Goal: Information Seeking & Learning: Learn about a topic

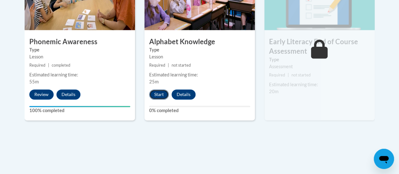
click at [158, 94] on button "Start" at bounding box center [159, 94] width 20 height 10
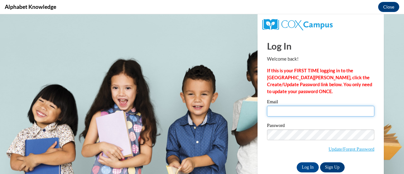
click at [324, 109] on input "Email" at bounding box center [320, 111] width 107 height 11
type input "[PERSON_NAME][EMAIL_ADDRESS][PERSON_NAME][DOMAIN_NAME]"
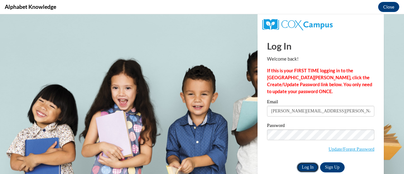
click at [304, 165] on input "Log In" at bounding box center [308, 167] width 22 height 10
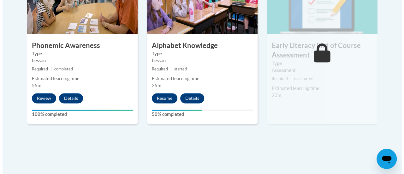
scroll to position [417, 0]
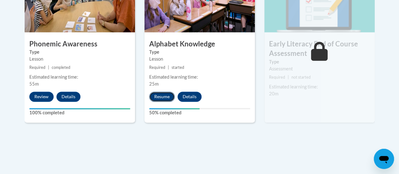
drag, startPoint x: 157, startPoint y: 93, endPoint x: 154, endPoint y: 96, distance: 4.5
click at [154, 96] on button "Resume" at bounding box center [162, 97] width 26 height 10
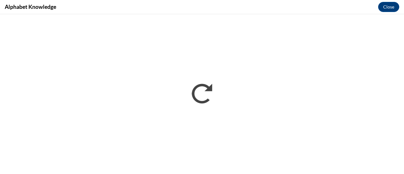
scroll to position [0, 0]
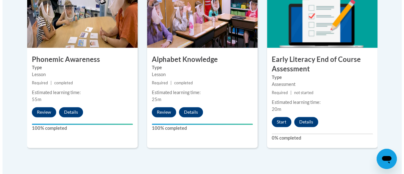
scroll to position [427, 0]
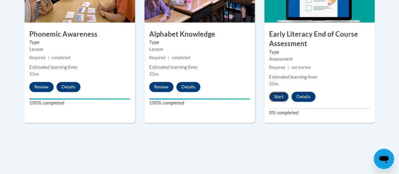
click at [278, 97] on button "Start" at bounding box center [279, 97] width 20 height 10
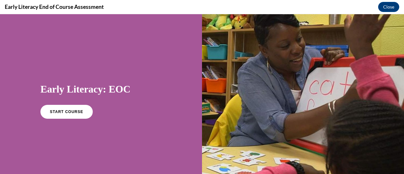
scroll to position [0, 0]
click at [80, 116] on link "START COURSE" at bounding box center [66, 111] width 55 height 15
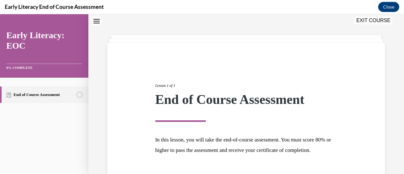
scroll to position [74, 0]
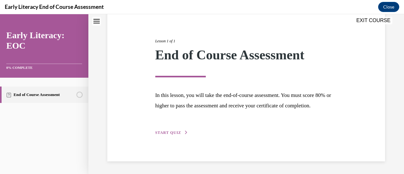
click at [169, 130] on div "Lesson 1 of 1 End of Course Assessment In this lesson, you will take the end-of…" at bounding box center [247, 80] width 192 height 112
click at [169, 131] on span "START QUIZ" at bounding box center [168, 132] width 26 height 4
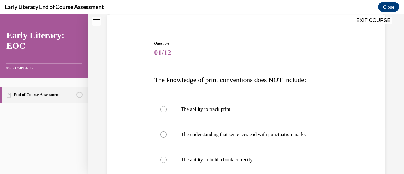
scroll to position [48, 0]
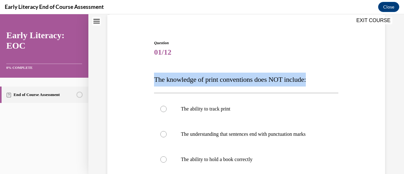
drag, startPoint x: 155, startPoint y: 79, endPoint x: 316, endPoint y: 80, distance: 161.0
click at [316, 80] on p "The knowledge of print conventions does NOT include:" at bounding box center [246, 80] width 184 height 14
copy span "The knowledge of print conventions does NOT include:"
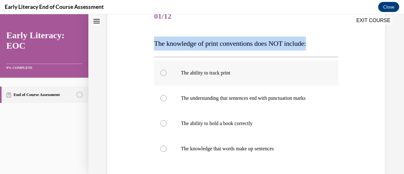
scroll to position [85, 0]
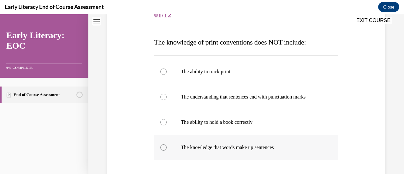
click at [164, 146] on div at bounding box center [163, 147] width 6 height 6
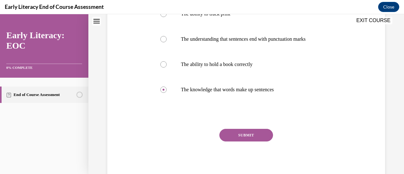
click at [237, 139] on button "SUBMIT" at bounding box center [246, 135] width 54 height 13
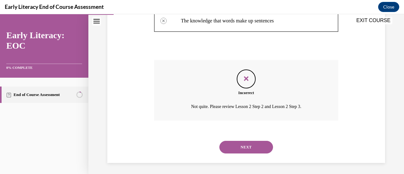
click at [236, 148] on button "NEXT" at bounding box center [246, 147] width 54 height 13
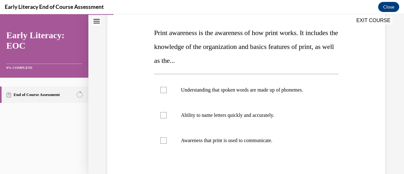
scroll to position [94, 0]
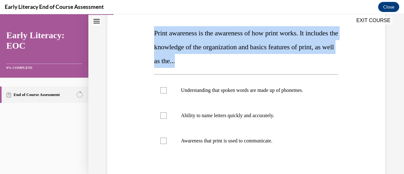
drag, startPoint x: 152, startPoint y: 35, endPoint x: 262, endPoint y: 58, distance: 111.8
click at [262, 58] on div "Question 02/12 Print awareness is the awareness of how print works. It includes…" at bounding box center [245, 107] width 187 height 247
copy span "Print awareness is the awareness of how print works. It includes the knowledge …"
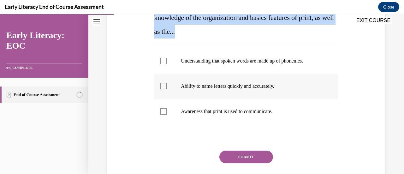
scroll to position [124, 0]
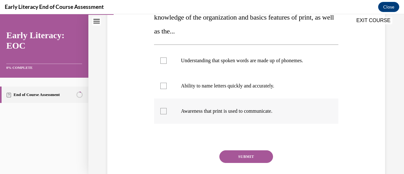
click at [206, 104] on div at bounding box center [246, 110] width 184 height 25
click at [235, 156] on button "SUBMIT" at bounding box center [246, 156] width 54 height 13
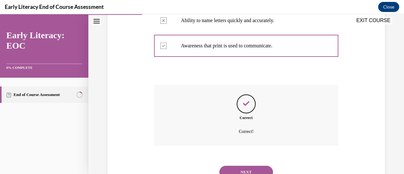
scroll to position [189, 0]
click at [239, 169] on button "NEXT" at bounding box center [246, 171] width 54 height 13
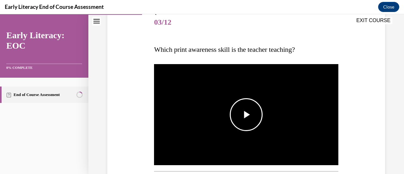
scroll to position [86, 0]
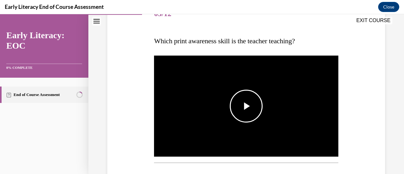
click at [246, 106] on span "Video player" at bounding box center [246, 106] width 0 height 0
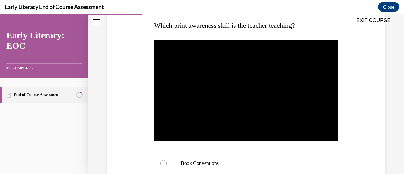
scroll to position [102, 0]
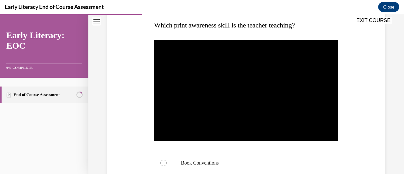
drag, startPoint x: 152, startPoint y: 22, endPoint x: 225, endPoint y: 24, distance: 73.9
click at [225, 24] on div "EXIT COURSE" at bounding box center [242, 21] width 309 height 14
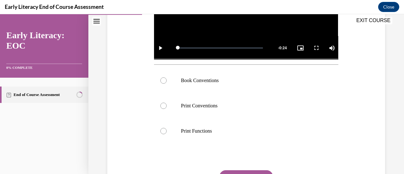
scroll to position [185, 0]
click at [187, 77] on p "Book Conventions" at bounding box center [251, 80] width 141 height 6
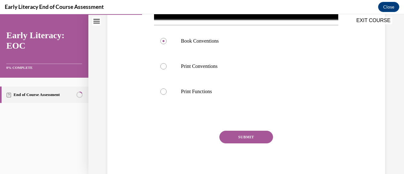
click at [253, 141] on button "SUBMIT" at bounding box center [246, 137] width 54 height 13
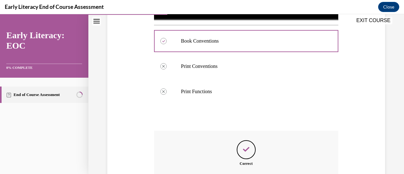
scroll to position [294, 0]
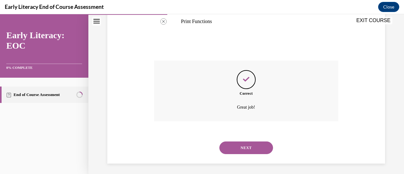
drag, startPoint x: 253, startPoint y: 142, endPoint x: 229, endPoint y: 149, distance: 24.7
click at [229, 149] on button "NEXT" at bounding box center [246, 147] width 54 height 13
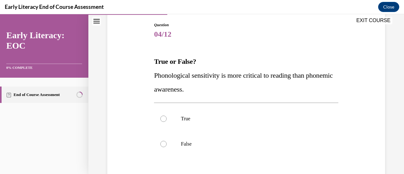
scroll to position [66, 0]
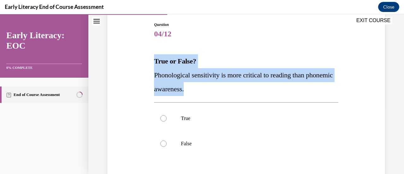
drag, startPoint x: 152, startPoint y: 60, endPoint x: 242, endPoint y: 92, distance: 95.6
click at [242, 92] on div "Question 04/12 True or False? Phonological sensitivity is more critical to read…" at bounding box center [246, 119] width 281 height 232
copy div "True or False? Phonological sensitivity is more critical to reading than phonem…"
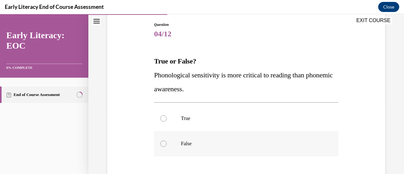
click at [177, 138] on div at bounding box center [246, 143] width 184 height 25
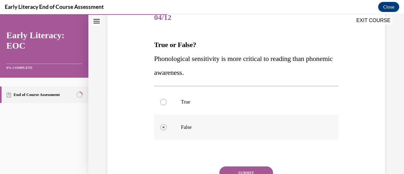
scroll to position [120, 0]
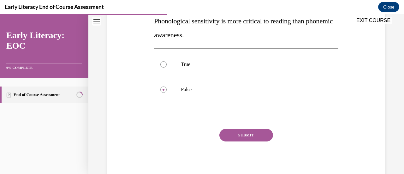
click at [235, 137] on button "SUBMIT" at bounding box center [246, 135] width 54 height 13
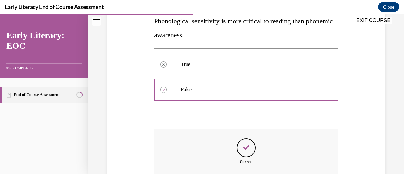
scroll to position [190, 0]
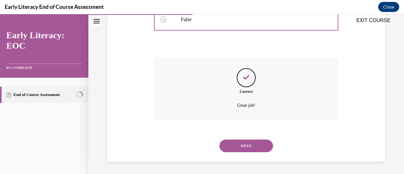
click at [240, 147] on button "NEXT" at bounding box center [246, 146] width 54 height 13
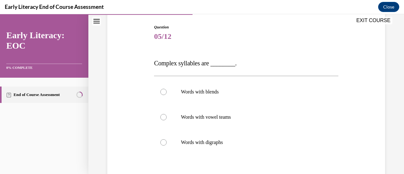
scroll to position [64, 0]
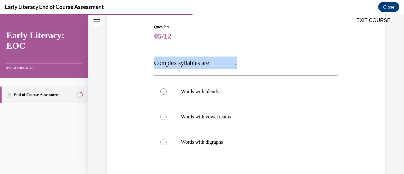
drag, startPoint x: 149, startPoint y: 60, endPoint x: 241, endPoint y: 60, distance: 91.9
click at [241, 60] on div "Question 05/12 Complex syllables are ________. Words with blends Words with vow…" at bounding box center [246, 119] width 281 height 228
copy span "Complex syllables are ________."
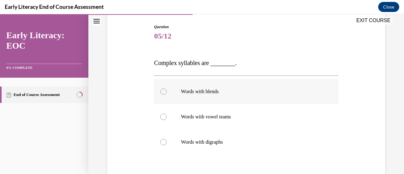
click at [163, 92] on div at bounding box center [163, 91] width 6 height 6
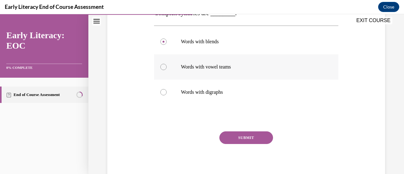
scroll to position [114, 0]
click at [246, 139] on button "SUBMIT" at bounding box center [246, 137] width 54 height 13
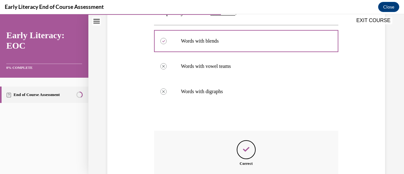
scroll to position [162, 0]
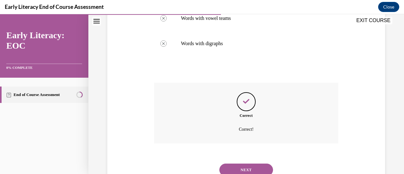
click at [228, 166] on button "NEXT" at bounding box center [246, 170] width 54 height 13
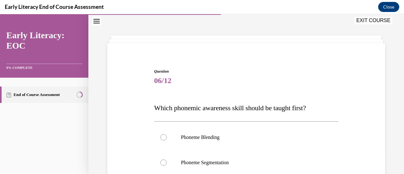
scroll to position [51, 0]
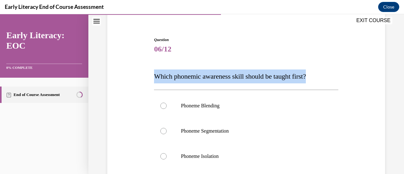
drag, startPoint x: 151, startPoint y: 74, endPoint x: 338, endPoint y: 79, distance: 187.6
click at [338, 79] on div "Question 06/12 Which phonemic awareness skill should be taught first? Phoneme B…" at bounding box center [246, 132] width 281 height 229
copy span "Which phonemic awareness skill should be taught first?"
click at [338, 79] on div "Question 06/12 Which phonemic awareness skill should be taught first? Phoneme B…" at bounding box center [246, 132] width 281 height 229
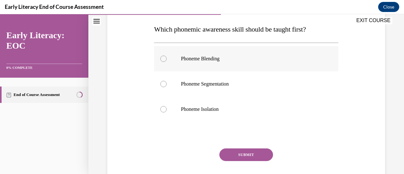
scroll to position [98, 0]
click at [193, 116] on div at bounding box center [246, 108] width 184 height 25
click at [246, 152] on button "SUBMIT" at bounding box center [246, 154] width 54 height 13
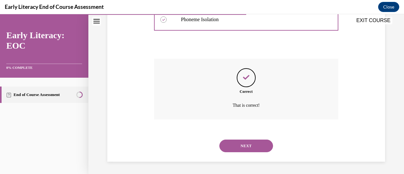
click at [245, 149] on button "NEXT" at bounding box center [246, 146] width 54 height 13
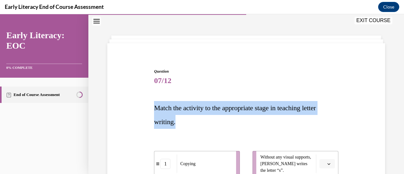
drag, startPoint x: 150, startPoint y: 107, endPoint x: 198, endPoint y: 125, distance: 51.5
copy span "Match the activity to the appropriate stage in teaching letter writing."
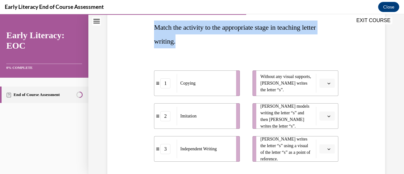
scroll to position [100, 0]
click at [328, 116] on button "button" at bounding box center [326, 115] width 15 height 9
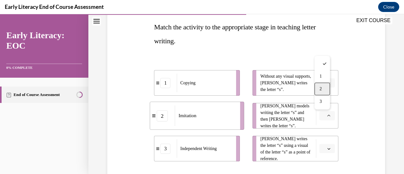
click at [326, 90] on div "2" at bounding box center [321, 89] width 15 height 13
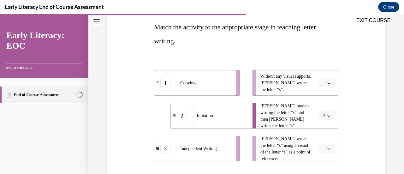
click at [327, 147] on icon "button" at bounding box center [328, 148] width 3 height 3
click at [323, 108] on div "1" at bounding box center [321, 109] width 15 height 13
click at [327, 84] on icon "button" at bounding box center [328, 82] width 3 height 3
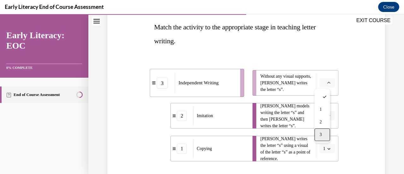
click at [320, 135] on span "3" at bounding box center [320, 134] width 2 height 5
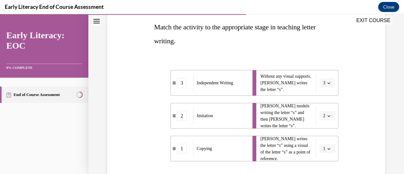
scroll to position [159, 0]
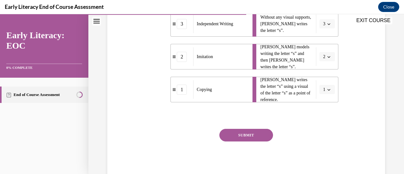
click at [243, 131] on button "SUBMIT" at bounding box center [246, 135] width 54 height 13
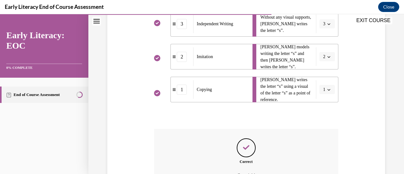
scroll to position [229, 0]
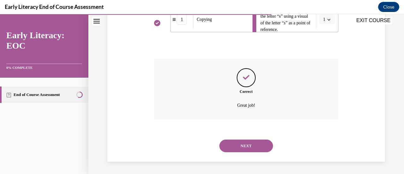
click at [248, 146] on button "NEXT" at bounding box center [246, 146] width 54 height 13
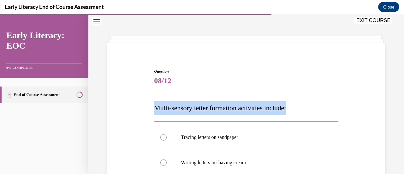
drag, startPoint x: 153, startPoint y: 109, endPoint x: 308, endPoint y: 114, distance: 154.4
click at [308, 114] on p "Multi-sensory letter formation activities include:" at bounding box center [246, 108] width 184 height 14
copy span "Multi-sensory letter formation activities include:"
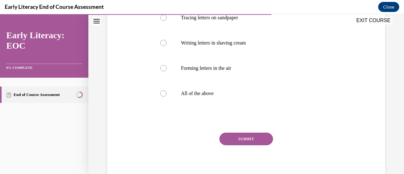
scroll to position [140, 0]
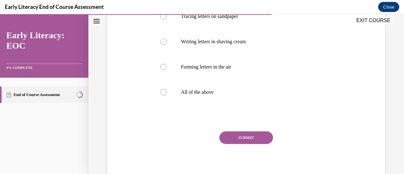
click at [244, 135] on button "SUBMIT" at bounding box center [246, 137] width 54 height 13
click at [167, 91] on div at bounding box center [246, 92] width 184 height 25
click at [259, 140] on button "SUBMIT" at bounding box center [246, 137] width 54 height 13
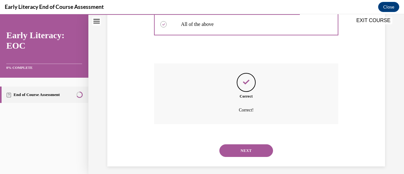
scroll to position [208, 0]
click at [249, 151] on button "NEXT" at bounding box center [246, 150] width 54 height 13
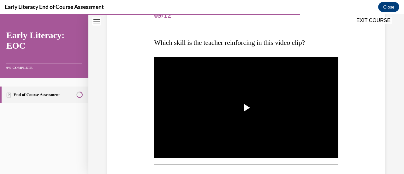
scroll to position [85, 0]
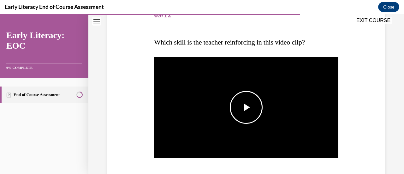
click at [246, 107] on span "Video player" at bounding box center [246, 107] width 0 height 0
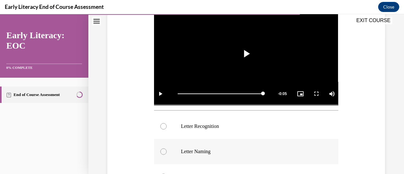
scroll to position [135, 0]
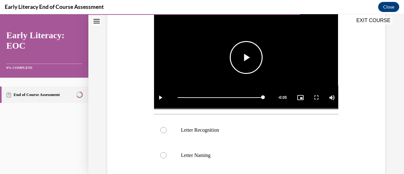
click at [246, 57] on span "Video player" at bounding box center [246, 57] width 0 height 0
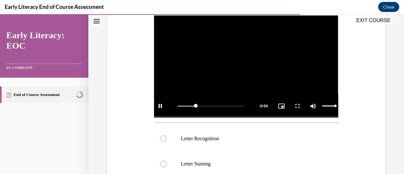
click at [328, 104] on div "Mute" at bounding box center [323, 106] width 32 height 24
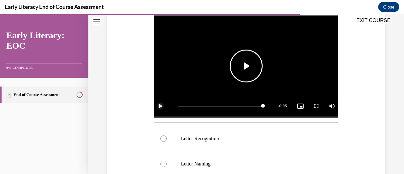
click at [159, 106] on span "Video player" at bounding box center [160, 106] width 13 height 0
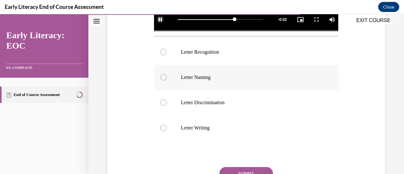
scroll to position [213, 0]
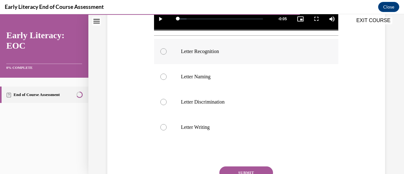
click at [205, 56] on div at bounding box center [246, 51] width 184 height 25
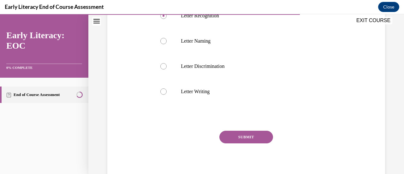
click at [250, 133] on button "SUBMIT" at bounding box center [246, 137] width 54 height 13
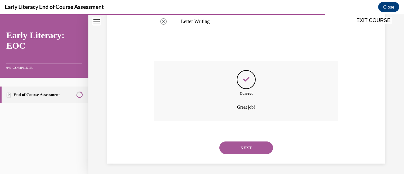
click at [248, 146] on button "NEXT" at bounding box center [246, 147] width 54 height 13
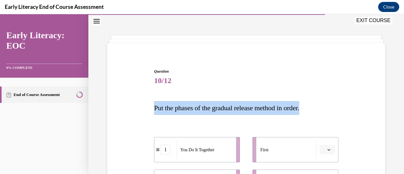
drag, startPoint x: 148, startPoint y: 109, endPoint x: 321, endPoint y: 104, distance: 173.7
click at [321, 104] on p "Put the phases of the gradual release method in order." at bounding box center [246, 108] width 184 height 14
copy span "Put the phases of the gradual release method in order."
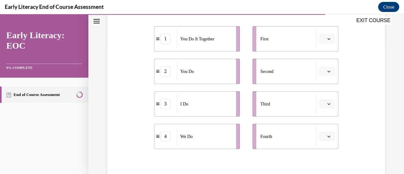
scroll to position [130, 0]
click at [327, 105] on icon "button" at bounding box center [328, 103] width 3 height 3
click at [322, 73] on div "3" at bounding box center [321, 76] width 15 height 13
click at [327, 138] on button "button" at bounding box center [326, 135] width 15 height 9
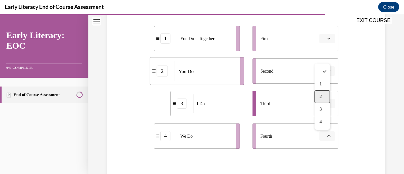
click at [321, 99] on span "2" at bounding box center [320, 96] width 2 height 5
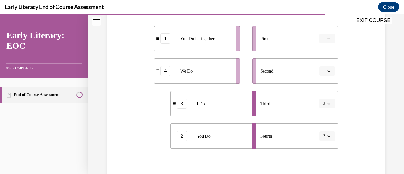
click at [323, 106] on button "3" at bounding box center [326, 103] width 15 height 9
click at [318, 52] on span "1" at bounding box center [319, 51] width 2 height 5
click at [324, 138] on button "2" at bounding box center [326, 135] width 15 height 9
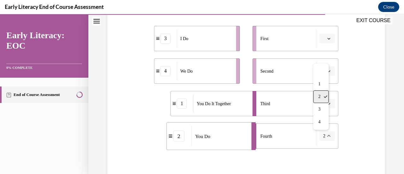
click at [319, 100] on div "2" at bounding box center [320, 96] width 15 height 13
click at [323, 106] on span "1" at bounding box center [324, 103] width 2 height 6
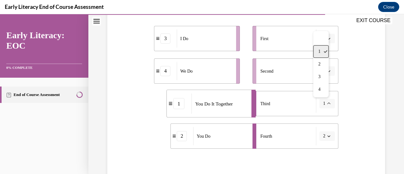
click at [317, 52] on div "1" at bounding box center [320, 51] width 15 height 13
click at [322, 40] on button "button" at bounding box center [326, 38] width 15 height 9
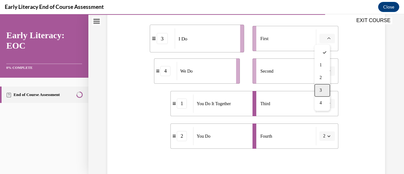
click at [324, 85] on div "3" at bounding box center [321, 90] width 15 height 13
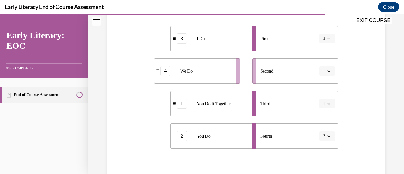
click at [327, 70] on button "button" at bounding box center [326, 70] width 15 height 9
click at [328, 104] on div "2" at bounding box center [321, 110] width 15 height 13
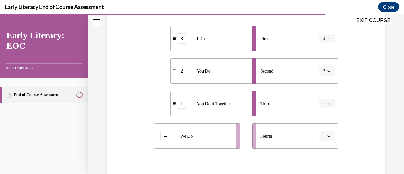
click at [322, 103] on button "1" at bounding box center [326, 103] width 15 height 9
click at [319, 51] on span "1" at bounding box center [319, 51] width 2 height 5
click at [323, 68] on button "2" at bounding box center [326, 70] width 15 height 9
click at [323, 134] on div "4" at bounding box center [320, 135] width 15 height 13
click at [325, 134] on button "button" at bounding box center [326, 135] width 15 height 9
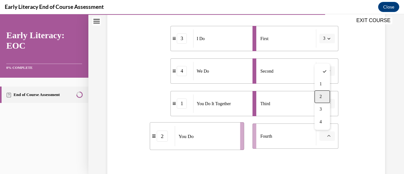
click at [321, 95] on span "2" at bounding box center [320, 96] width 2 height 5
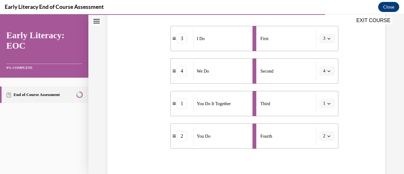
scroll to position [177, 0]
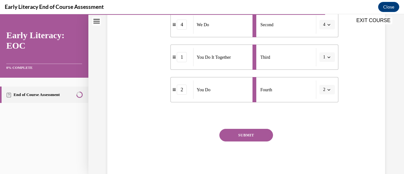
click at [248, 133] on button "SUBMIT" at bounding box center [246, 135] width 54 height 13
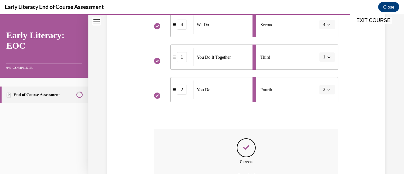
scroll to position [247, 0]
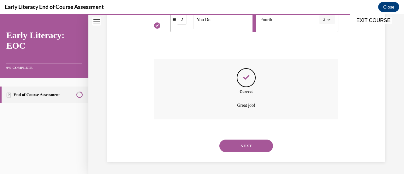
click at [245, 143] on button "NEXT" at bounding box center [246, 146] width 54 height 13
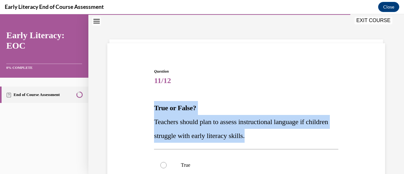
drag, startPoint x: 154, startPoint y: 108, endPoint x: 286, endPoint y: 137, distance: 135.0
click at [286, 137] on div "True or False? Teachers should plan to assess instructional language if childre…" at bounding box center [246, 122] width 184 height 42
copy div "True or False? Teachers should plan to assess instructional language if childre…"
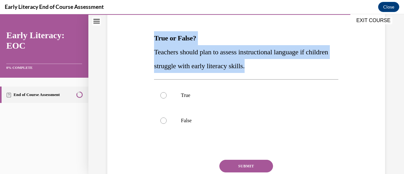
scroll to position [89, 0]
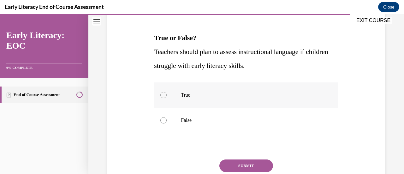
click at [161, 97] on div at bounding box center [163, 95] width 6 height 6
click at [233, 163] on button "SUBMIT" at bounding box center [246, 165] width 54 height 13
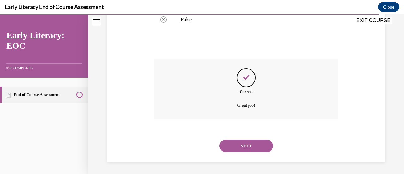
click at [239, 143] on button "NEXT" at bounding box center [246, 146] width 54 height 13
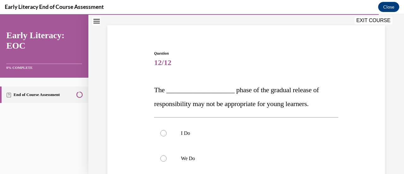
scroll to position [38, 0]
click at [152, 88] on div "Question 12/12 The ____________________ phase of the gradual release of respons…" at bounding box center [245, 170] width 187 height 259
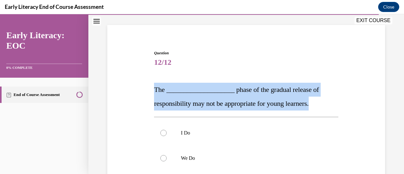
drag, startPoint x: 152, startPoint y: 88, endPoint x: 319, endPoint y: 104, distance: 167.2
click at [319, 104] on div "Question 12/12 The ____________________ phase of the gradual release of respons…" at bounding box center [245, 170] width 187 height 259
copy span "The ____________________ phase of the gradual release of responsibility may not…"
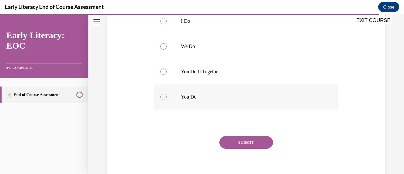
click at [163, 99] on div at bounding box center [163, 97] width 6 height 6
click at [251, 141] on button "SUBMIT" at bounding box center [246, 142] width 54 height 13
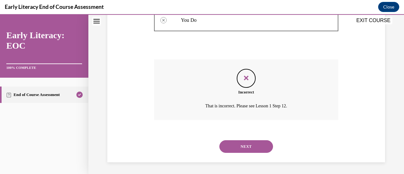
scroll to position [227, 0]
click at [250, 142] on button "NEXT" at bounding box center [246, 146] width 54 height 13
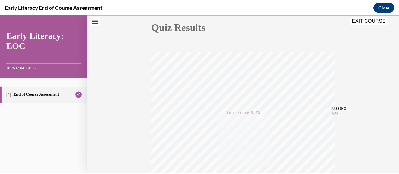
scroll to position [72, 0]
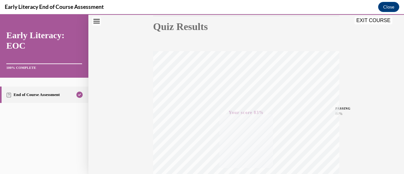
click at [371, 21] on button "EXIT COURSE" at bounding box center [373, 21] width 38 height 8
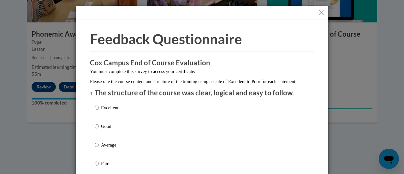
click at [319, 12] on button "Close" at bounding box center [321, 13] width 8 height 8
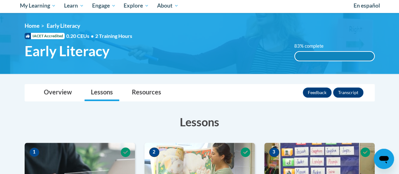
scroll to position [0, 0]
